Goal: Task Accomplishment & Management: Manage account settings

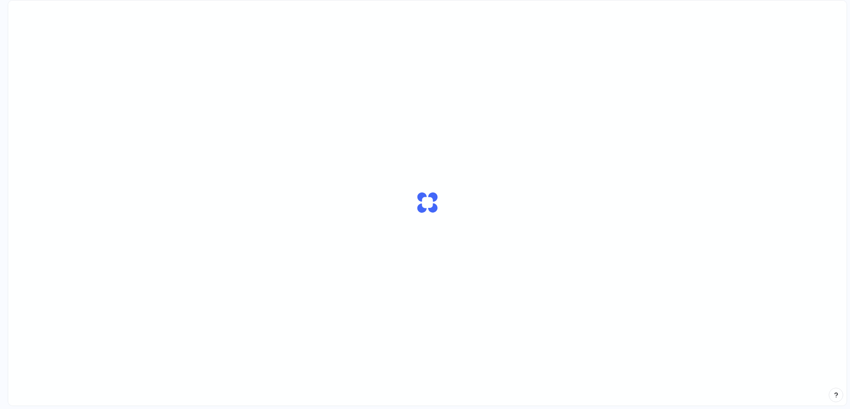
scroll to position [21, 0]
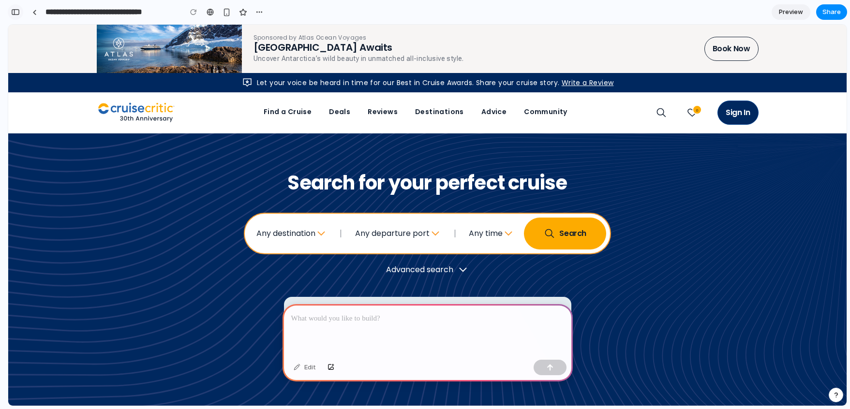
click at [15, 15] on button "button" at bounding box center [15, 11] width 15 height 15
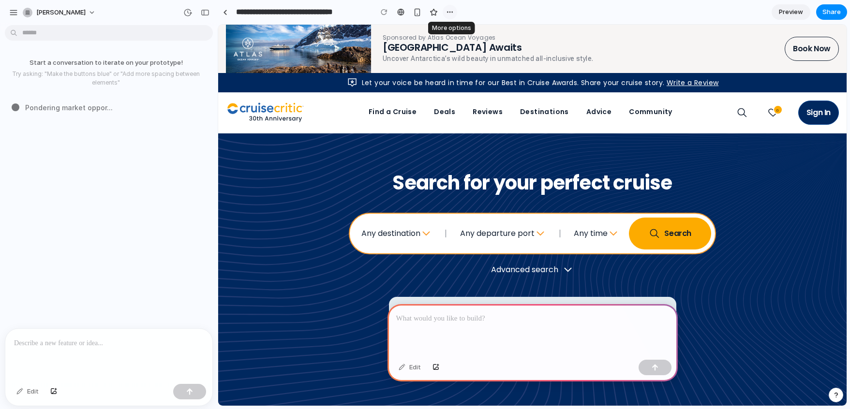
click at [453, 15] on div "button" at bounding box center [450, 12] width 8 height 8
click at [499, 13] on div "Duplicate Delete" at bounding box center [425, 204] width 850 height 409
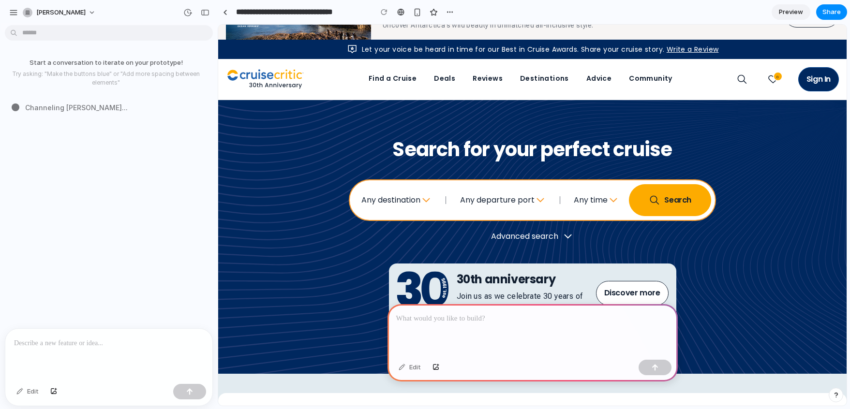
scroll to position [40, 0]
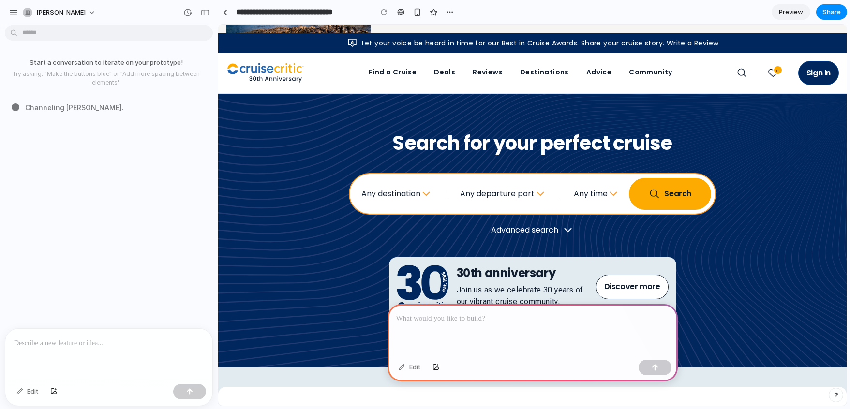
click at [505, 193] on button "Any departure port" at bounding box center [503, 193] width 86 height 31
click at [644, 196] on span "Search" at bounding box center [670, 194] width 82 height 32
click at [732, 144] on h1 "Search for your perfect cruise" at bounding box center [532, 152] width 628 height 41
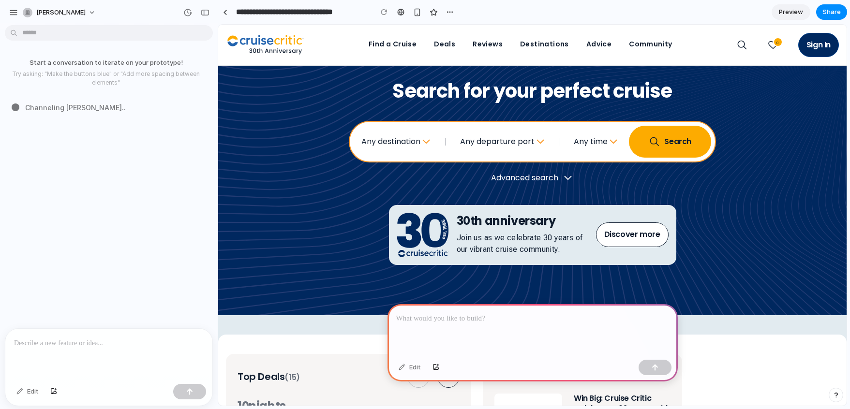
scroll to position [0, 0]
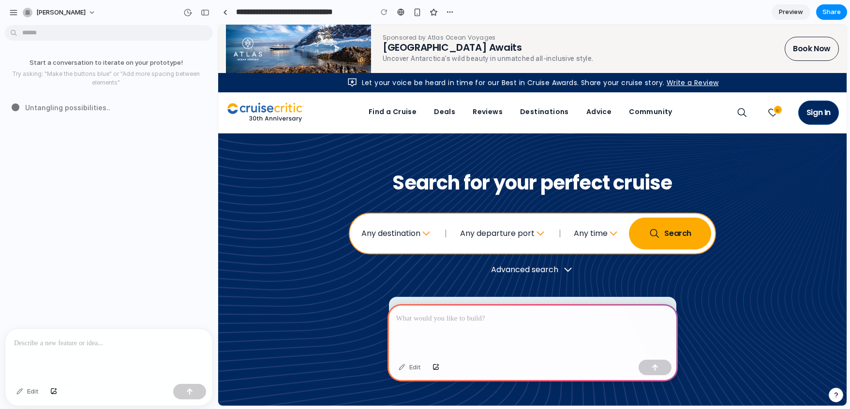
click at [28, 352] on div at bounding box center [108, 354] width 207 height 51
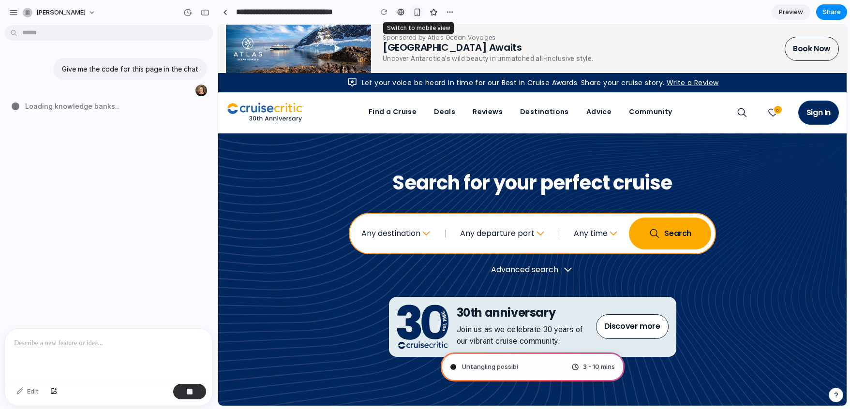
click at [416, 16] on button "button" at bounding box center [417, 12] width 15 height 15
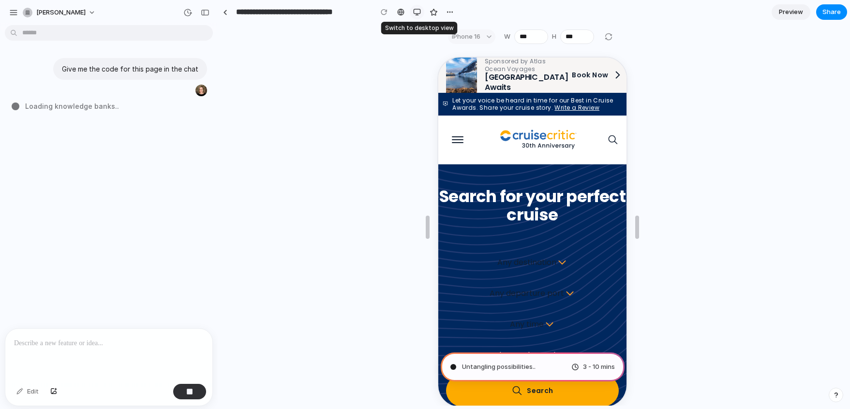
click at [416, 16] on button "button" at bounding box center [417, 12] width 15 height 15
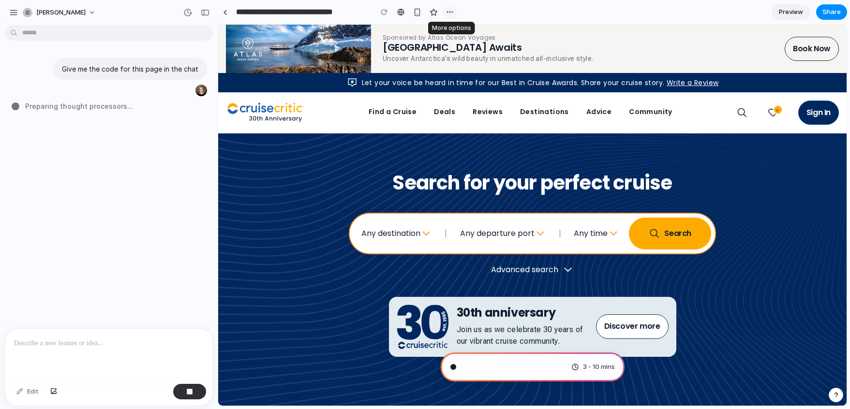
click at [447, 12] on div "button" at bounding box center [450, 12] width 8 height 8
click at [489, 8] on div "Duplicate Delete" at bounding box center [425, 204] width 850 height 409
click at [81, 10] on button "[PERSON_NAME]" at bounding box center [60, 12] width 82 height 15
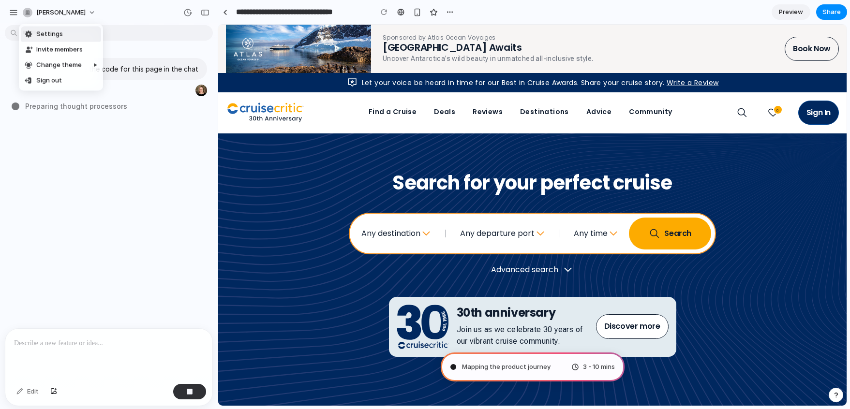
click at [105, 11] on div "Settings Invite members Change theme Sign out" at bounding box center [425, 204] width 850 height 409
click at [14, 15] on div "button" at bounding box center [13, 12] width 9 height 9
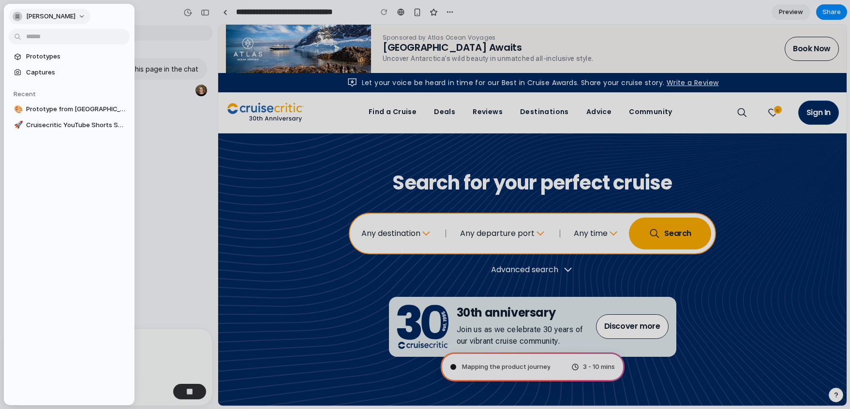
type input "**********"
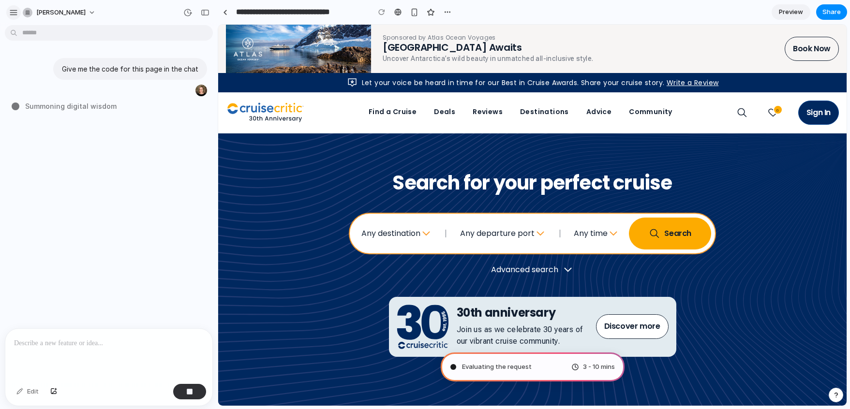
click at [12, 15] on div "button" at bounding box center [13, 12] width 9 height 9
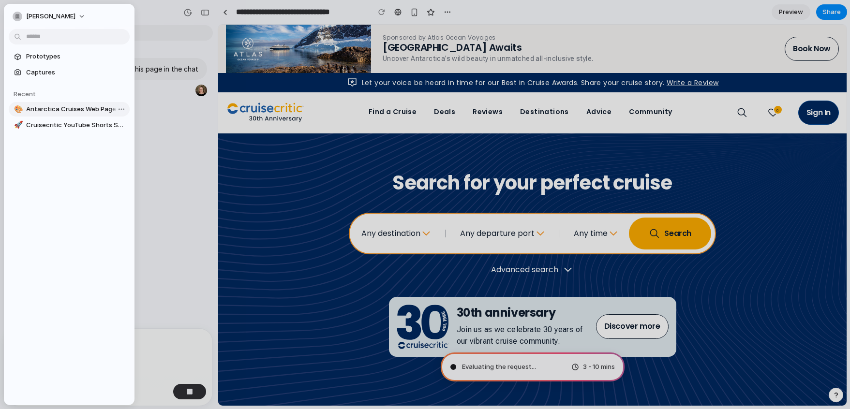
click at [50, 112] on span "Antarctica Cruises Web Page Code" at bounding box center [76, 109] width 100 height 10
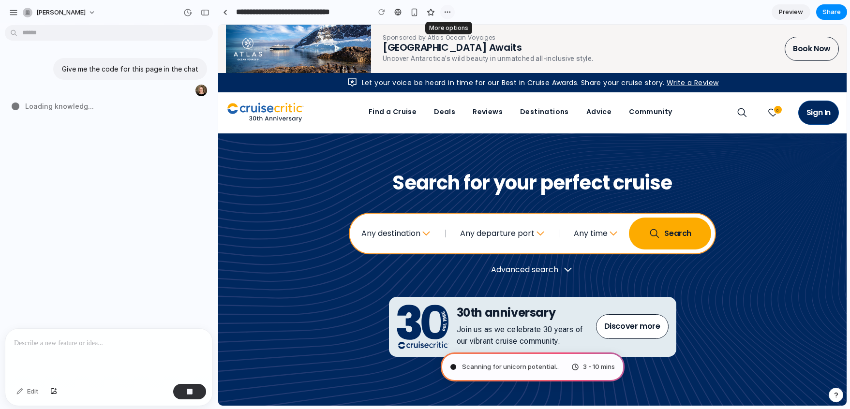
click at [442, 12] on button "button" at bounding box center [447, 12] width 15 height 15
click at [482, 8] on div "Duplicate Delete" at bounding box center [425, 204] width 850 height 409
